Goal: Find contact information: Find contact information

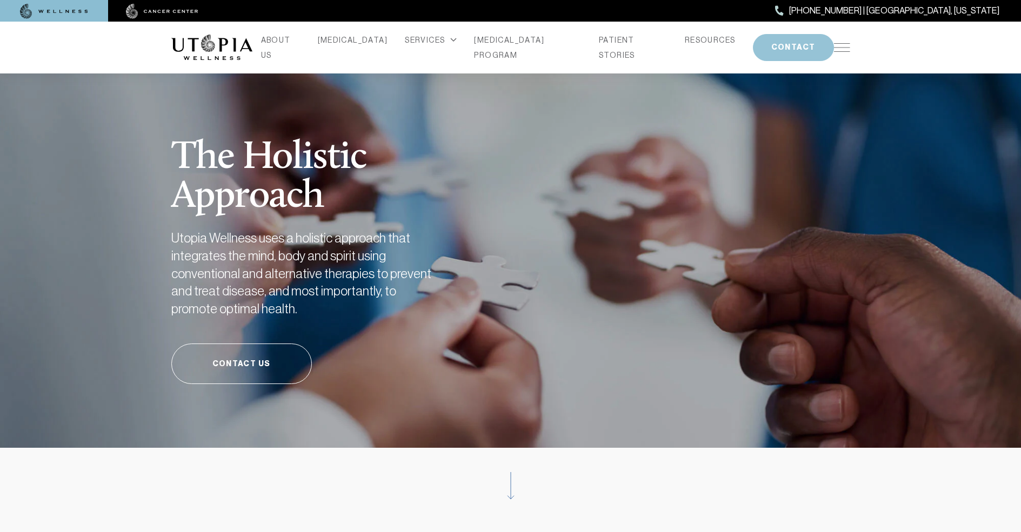
click at [770, 46] on button "CONTACT" at bounding box center [793, 47] width 81 height 27
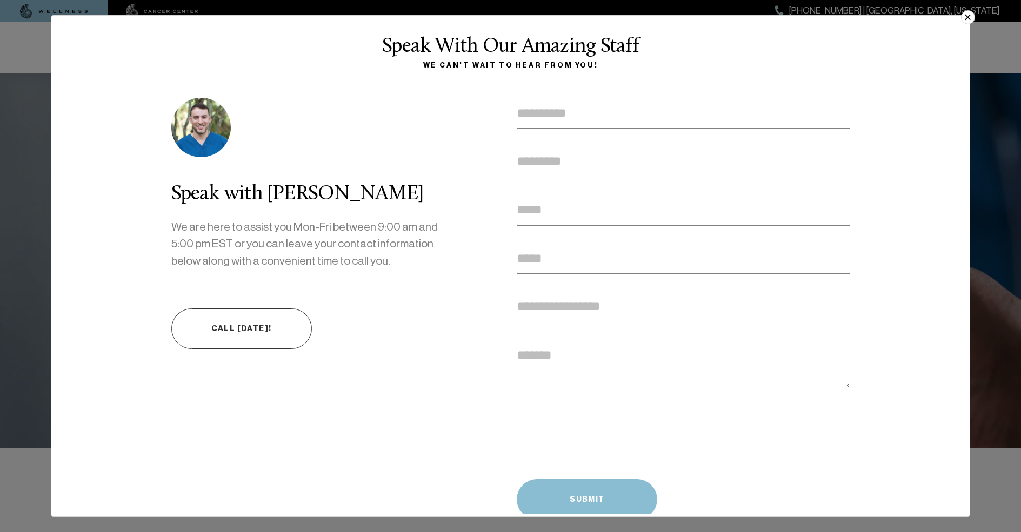
click at [964, 21] on button "×" at bounding box center [968, 17] width 14 height 14
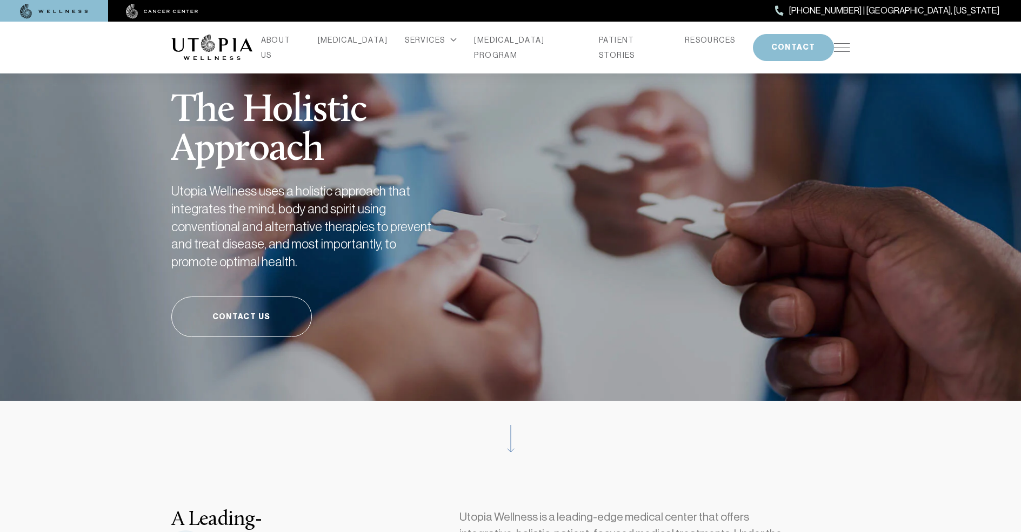
scroll to position [98, 0]
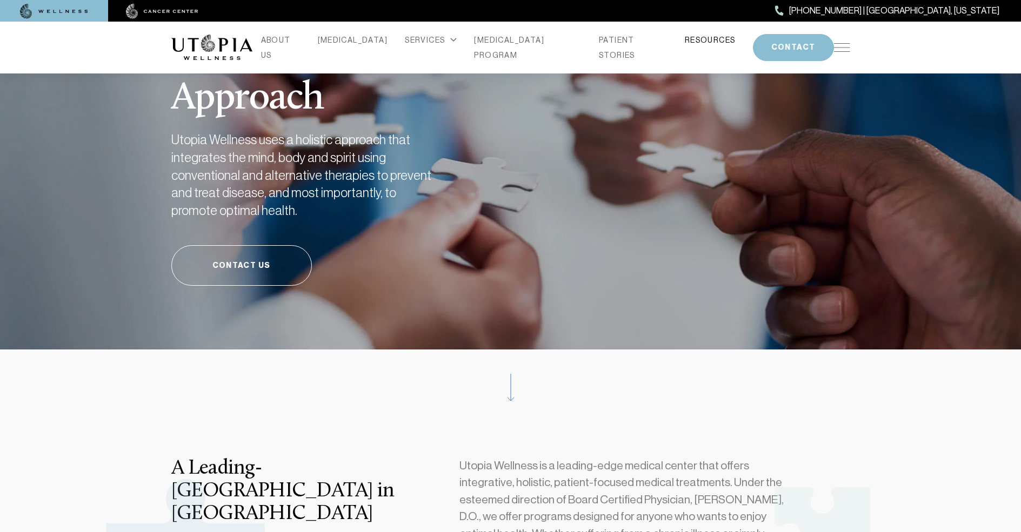
click at [686, 46] on link "RESOURCES" at bounding box center [710, 39] width 51 height 15
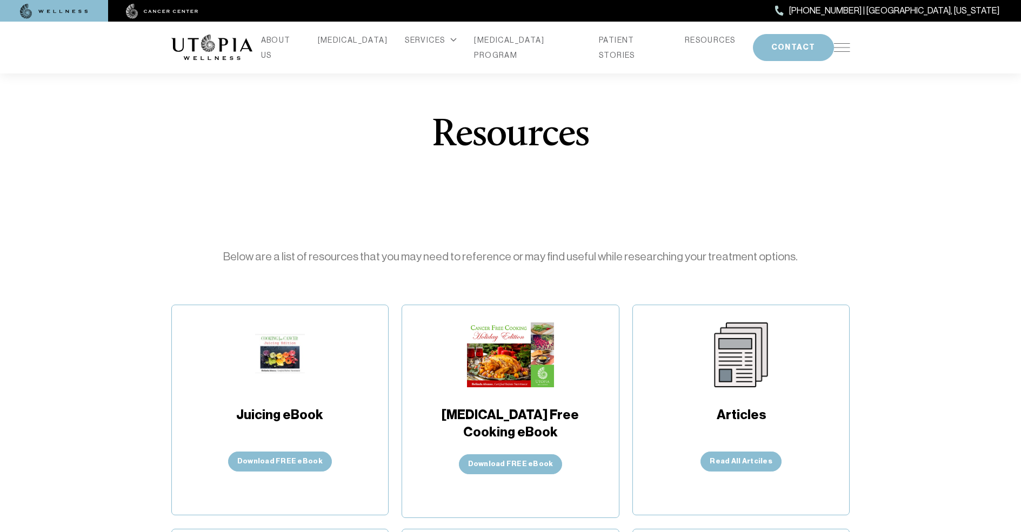
click at [934, 11] on span "[PHONE_NUMBER] | [GEOGRAPHIC_DATA], [US_STATE]" at bounding box center [894, 11] width 210 height 14
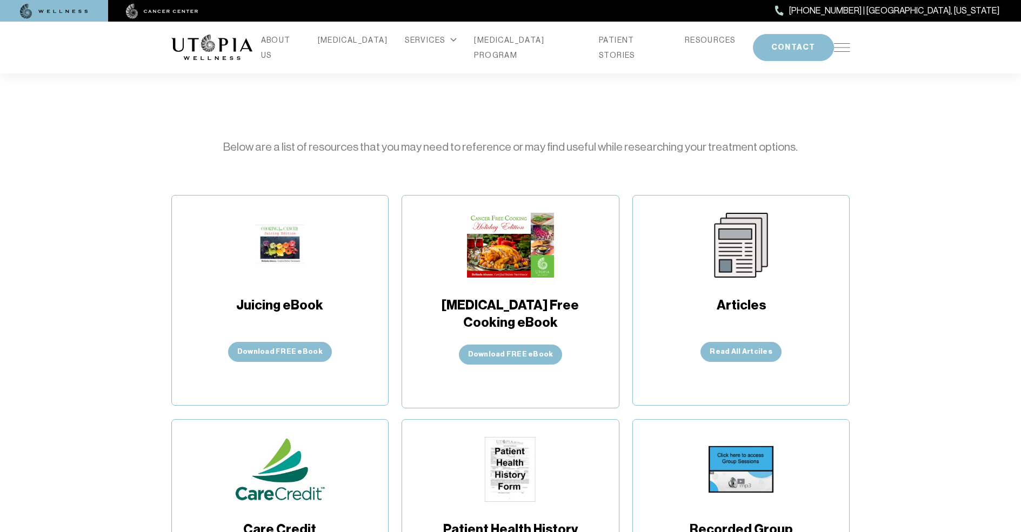
scroll to position [145, 0]
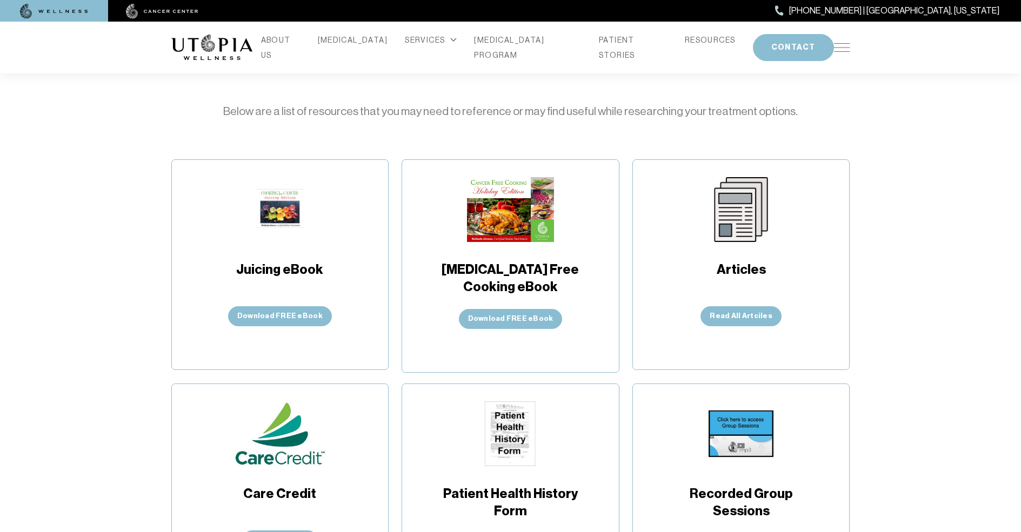
click at [162, 11] on img at bounding box center [162, 11] width 72 height 15
